Goal: Task Accomplishment & Management: Complete application form

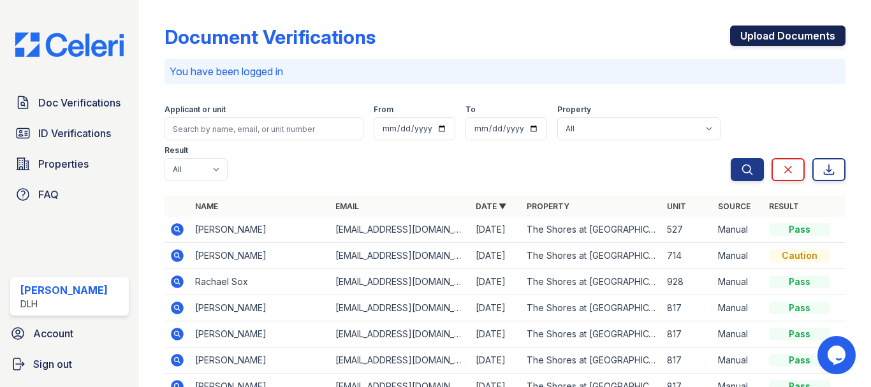
click at [774, 39] on link "Upload Documents" at bounding box center [787, 36] width 115 height 20
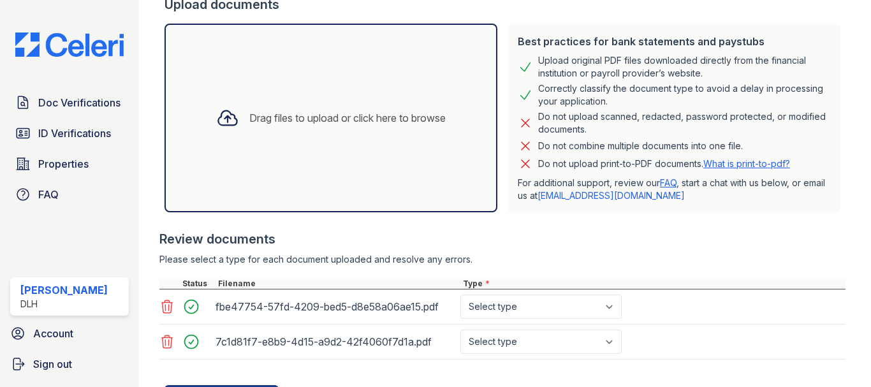
scroll to position [255, 0]
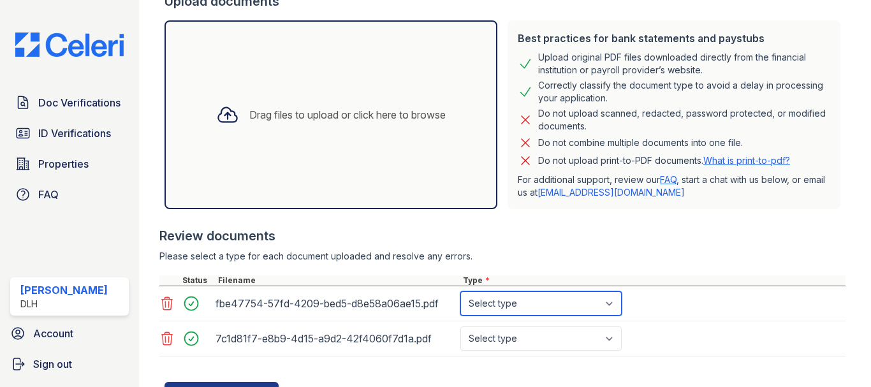
click at [573, 300] on select "Select type Paystub Bank Statement Offer Letter Tax Documents Benefit Award Let…" at bounding box center [540, 303] width 161 height 24
select select "paystub"
click at [460, 291] on select "Select type Paystub Bank Statement Offer Letter Tax Documents Benefit Award Let…" at bounding box center [540, 303] width 161 height 24
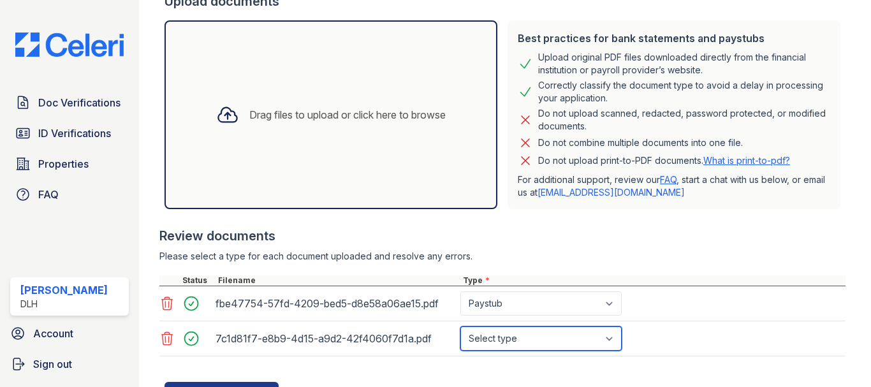
click at [535, 344] on select "Select type Paystub Bank Statement Offer Letter Tax Documents Benefit Award Let…" at bounding box center [540, 338] width 161 height 24
select select "paystub"
click at [460, 326] on select "Select type Paystub Bank Statement Offer Letter Tax Documents Benefit Award Let…" at bounding box center [540, 338] width 161 height 24
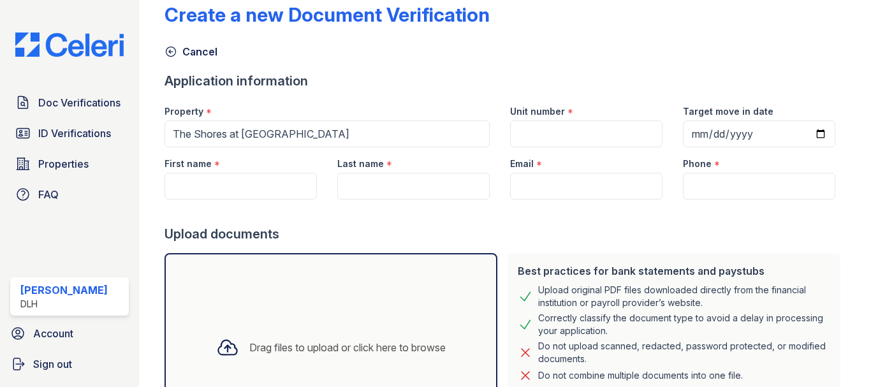
scroll to position [0, 0]
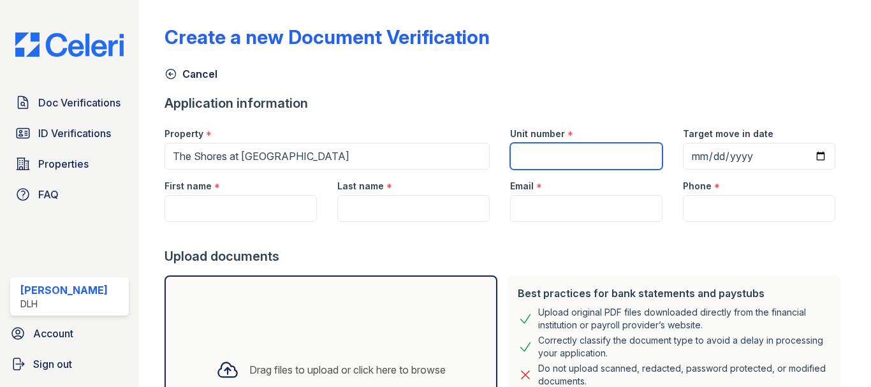
click at [535, 154] on input "Unit number" at bounding box center [586, 156] width 152 height 27
type input "635"
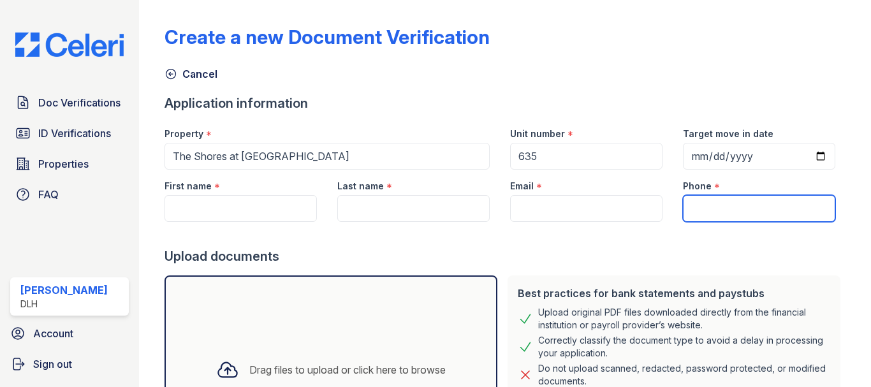
click at [733, 208] on input "Phone" at bounding box center [759, 208] width 152 height 27
paste input "[PHONE_NUMBER]"
type input "[PHONE_NUMBER]"
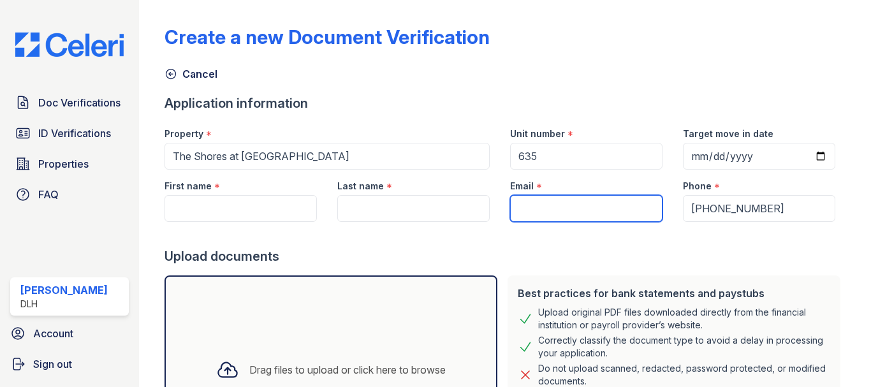
click at [522, 210] on input "Email" at bounding box center [586, 208] width 152 height 27
paste input "[EMAIL_ADDRESS][DOMAIN_NAME]"
type input "[EMAIL_ADDRESS][DOMAIN_NAME]"
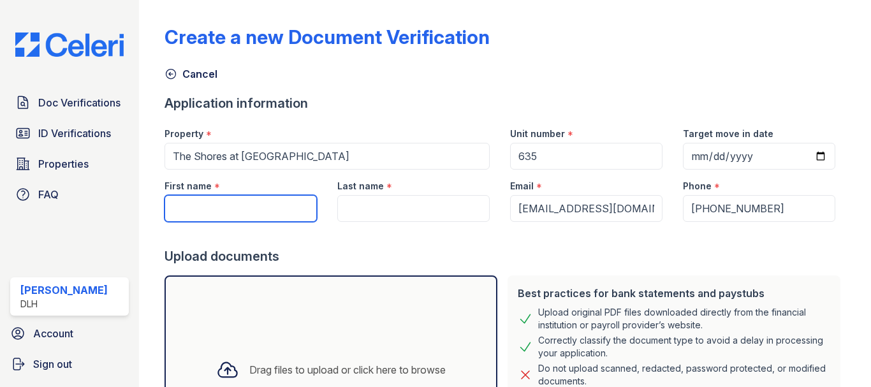
click at [215, 205] on input "First name" at bounding box center [241, 208] width 152 height 27
type input "Armoni"
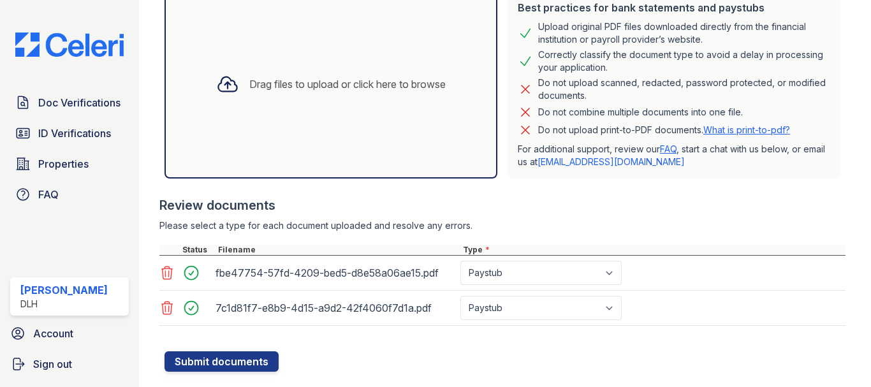
scroll to position [314, 0]
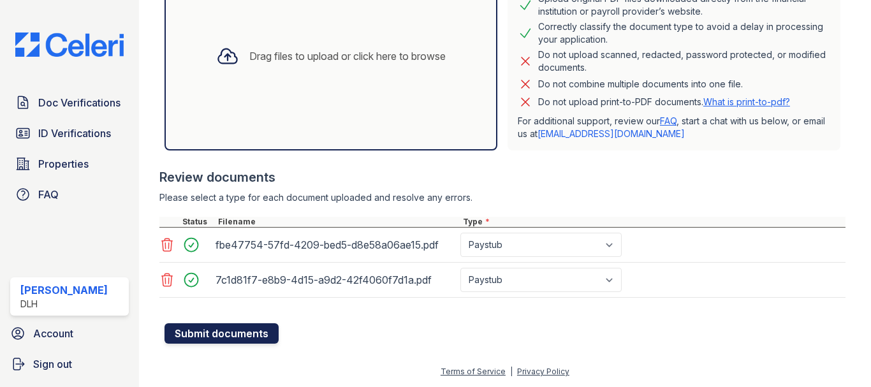
type input "[PERSON_NAME]"
click at [232, 335] on button "Submit documents" at bounding box center [222, 333] width 114 height 20
